Goal: Task Accomplishment & Management: Complete application form

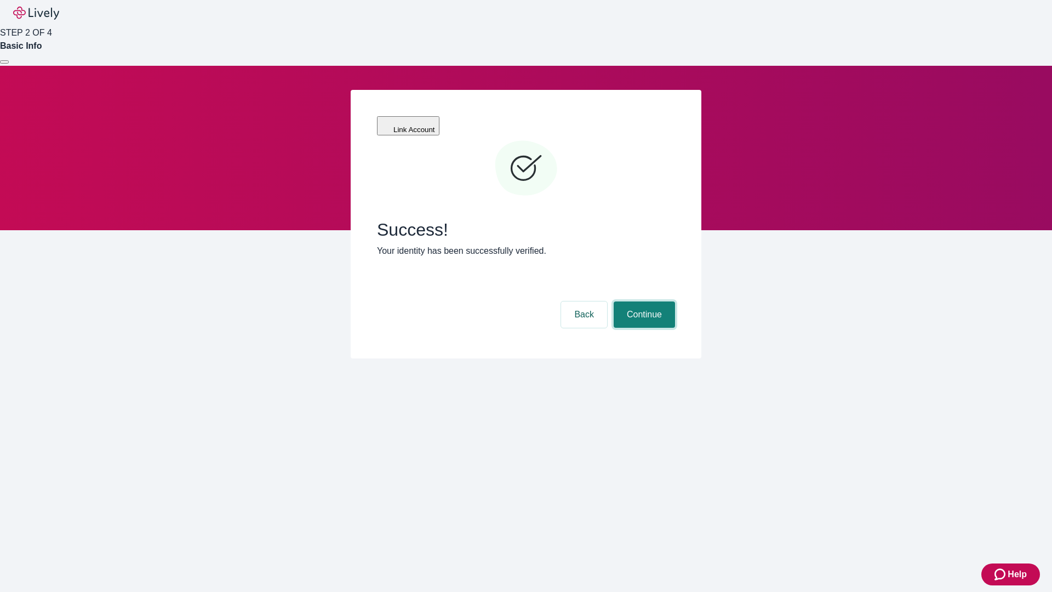
click at [643, 301] on button "Continue" at bounding box center [644, 314] width 61 height 26
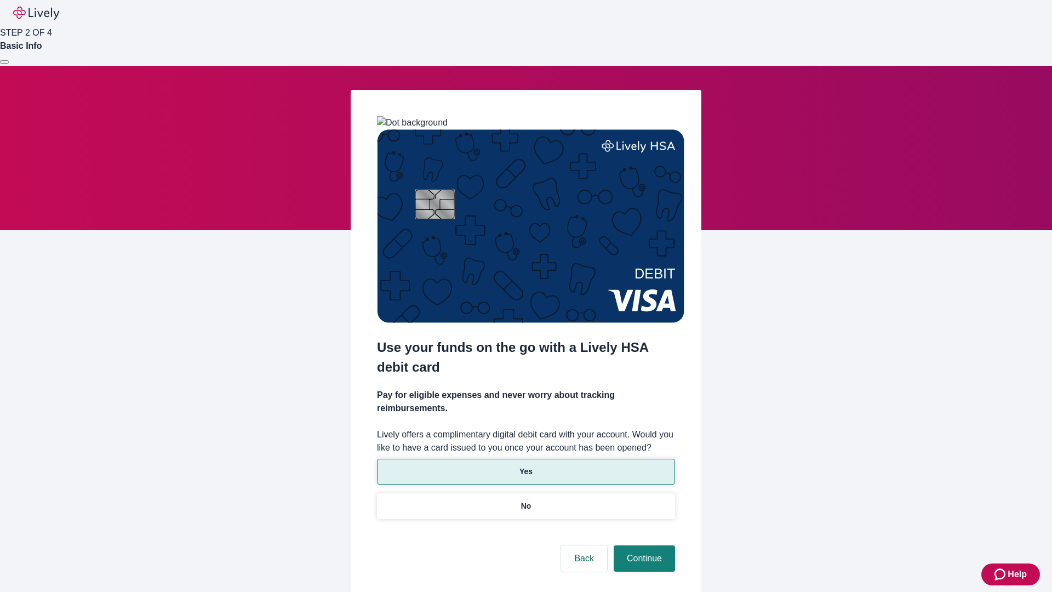
click at [525, 466] on p "Yes" at bounding box center [525, 472] width 13 height 12
click at [643, 545] on button "Continue" at bounding box center [644, 558] width 61 height 26
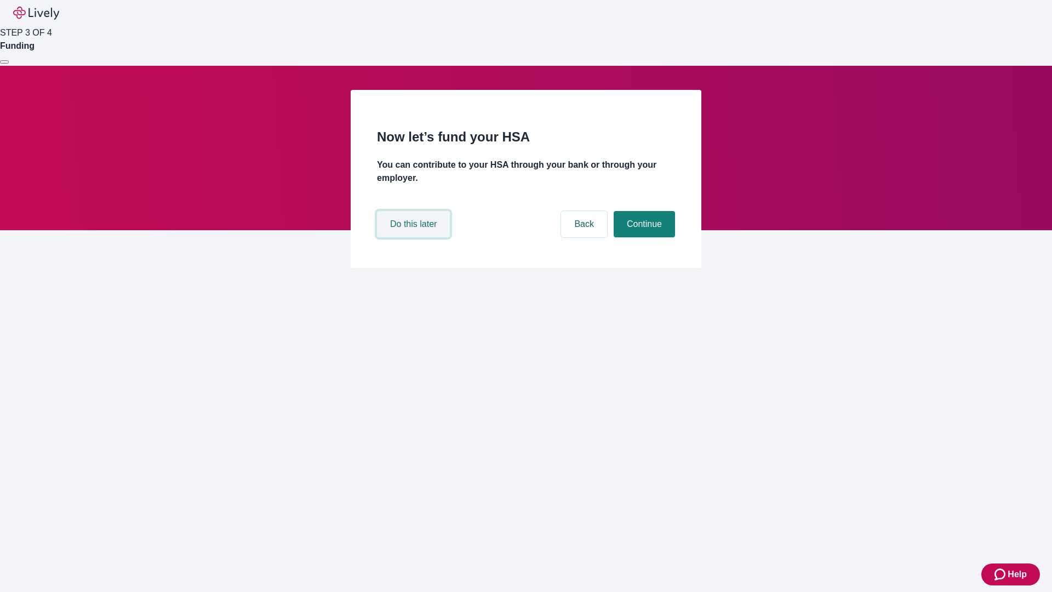
click at [415, 237] on button "Do this later" at bounding box center [413, 224] width 73 height 26
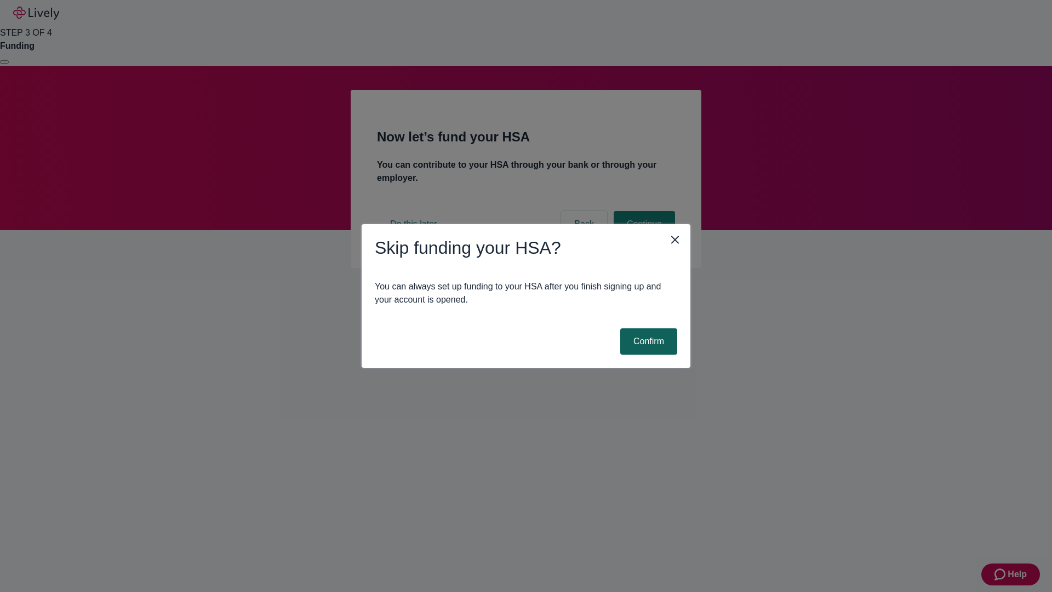
click at [647, 341] on button "Confirm" at bounding box center [648, 341] width 57 height 26
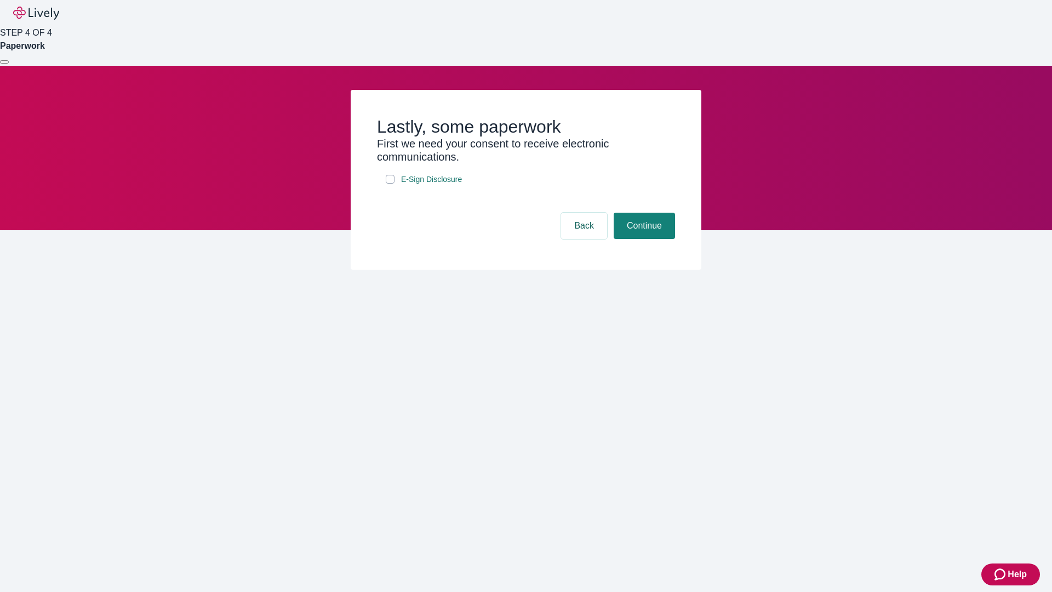
click at [390, 184] on input "E-Sign Disclosure" at bounding box center [390, 179] width 9 height 9
checkbox input "true"
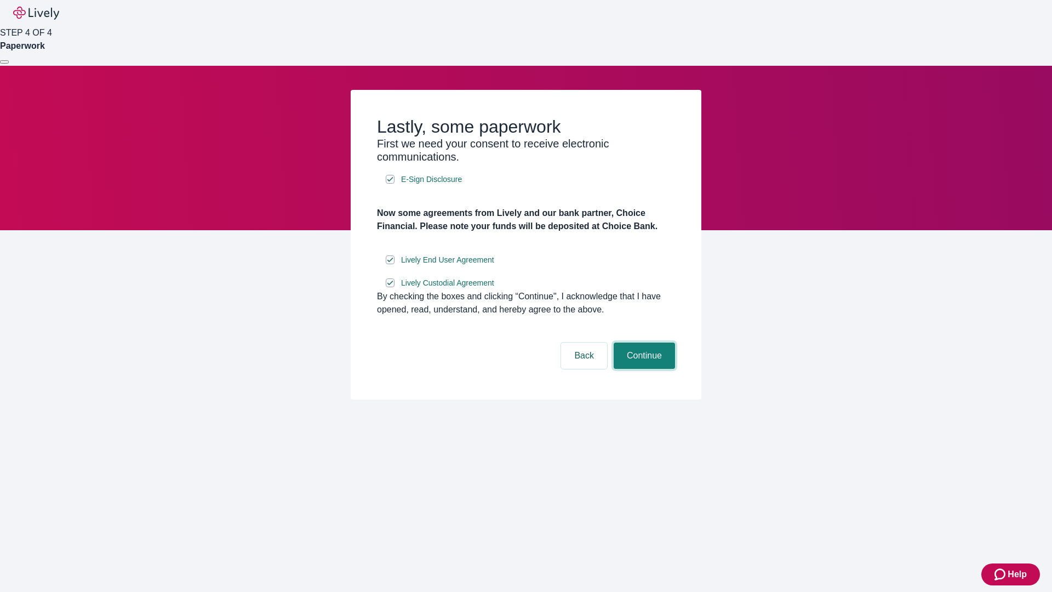
click at [643, 369] on button "Continue" at bounding box center [644, 355] width 61 height 26
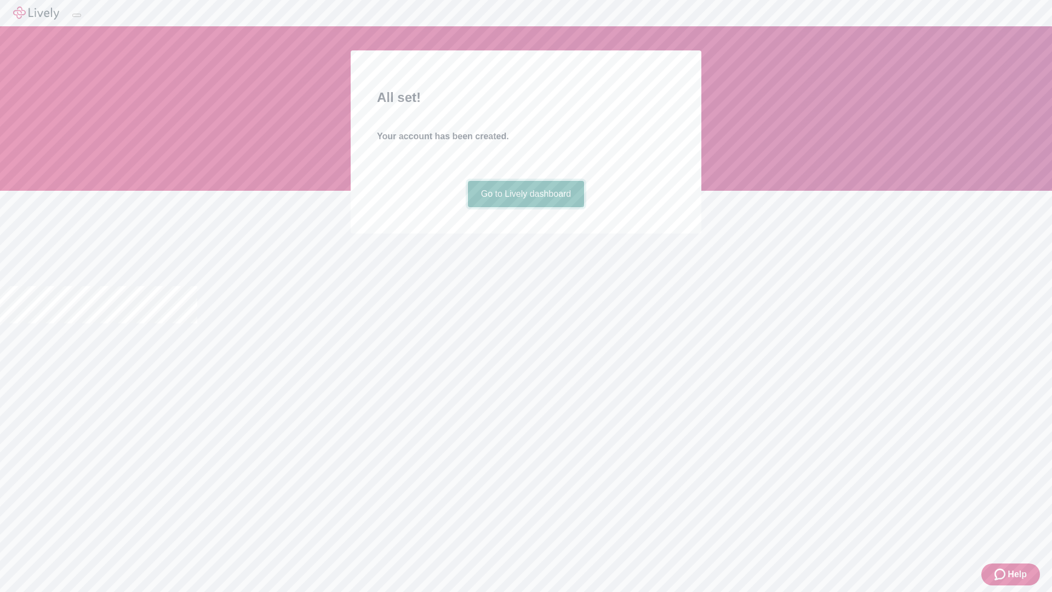
click at [525, 207] on link "Go to Lively dashboard" at bounding box center [526, 194] width 117 height 26
